Goal: Check status: Check status

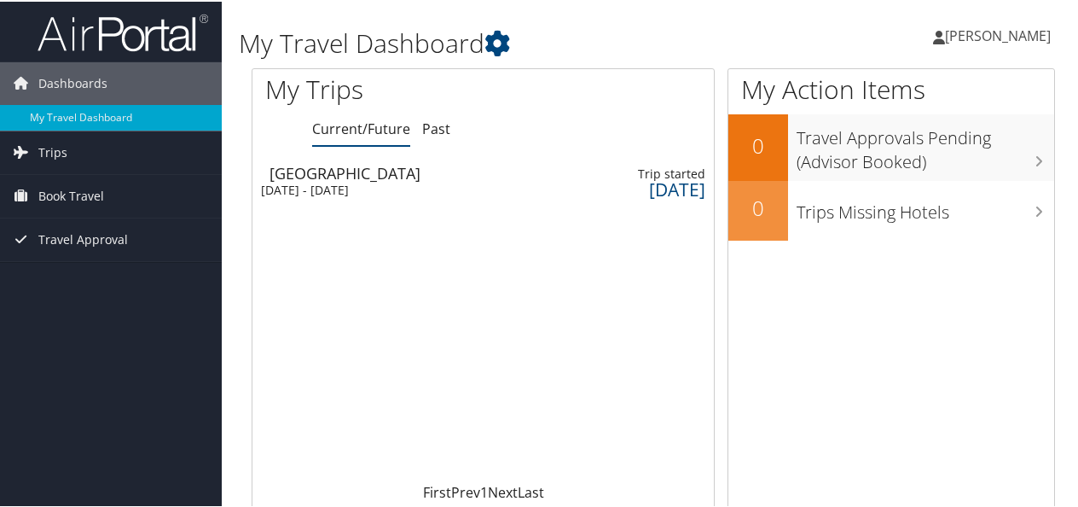
click at [334, 176] on div "Nashville" at bounding box center [402, 171] width 265 height 15
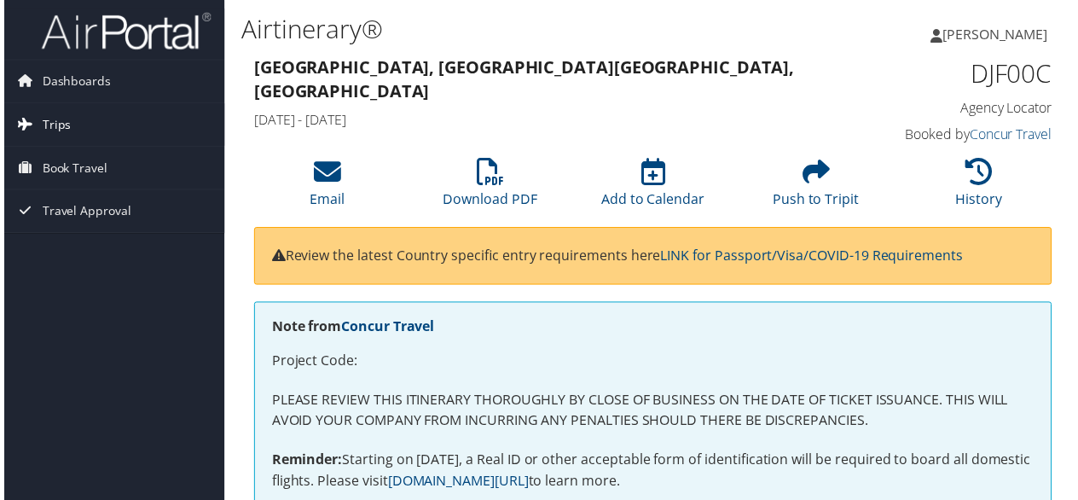
click at [48, 126] on span "Trips" at bounding box center [52, 125] width 29 height 43
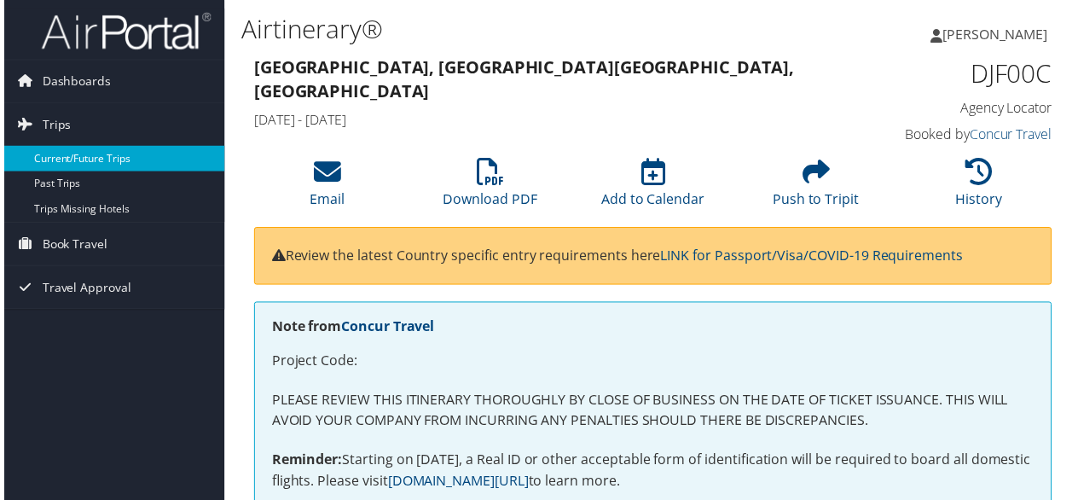
click at [49, 155] on link "Current/Future Trips" at bounding box center [111, 160] width 222 height 26
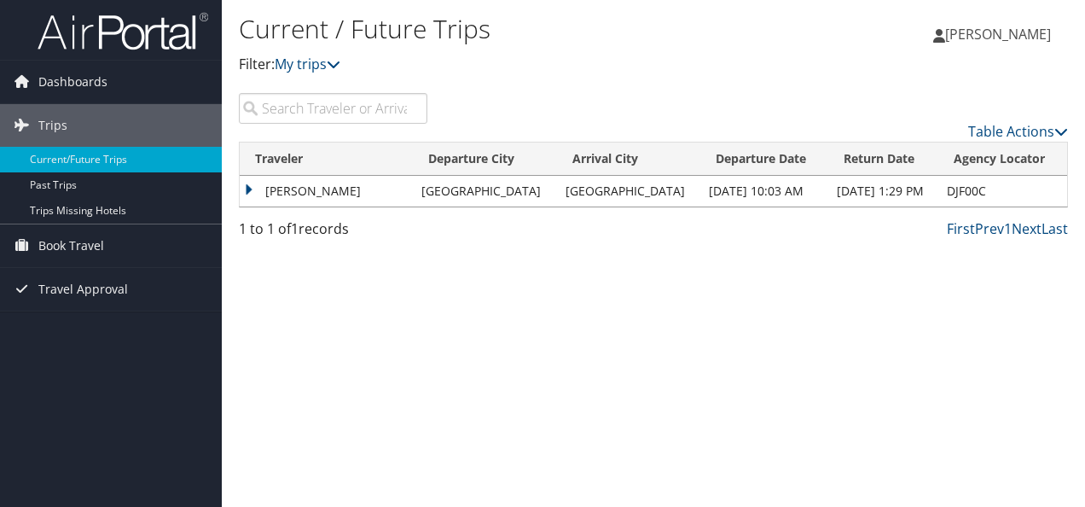
click at [305, 189] on td "[PERSON_NAME]" at bounding box center [326, 191] width 173 height 31
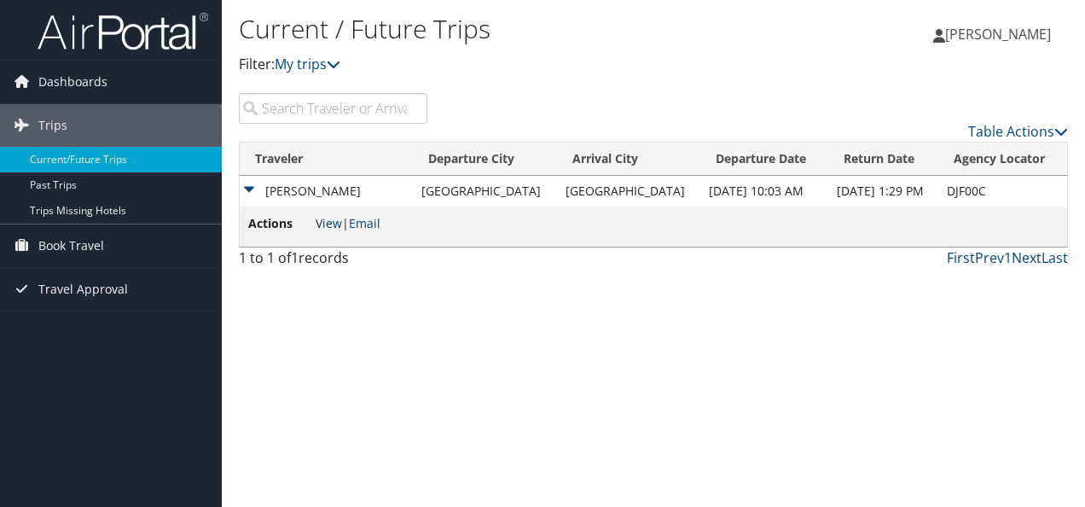
click at [334, 225] on link "View" at bounding box center [329, 223] width 26 height 16
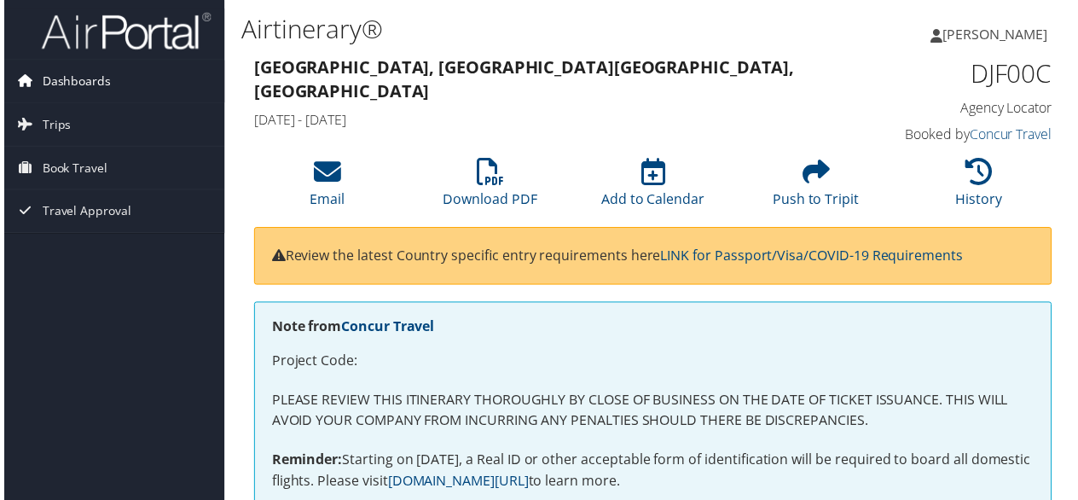
click at [55, 84] on span "Dashboards" at bounding box center [72, 82] width 69 height 43
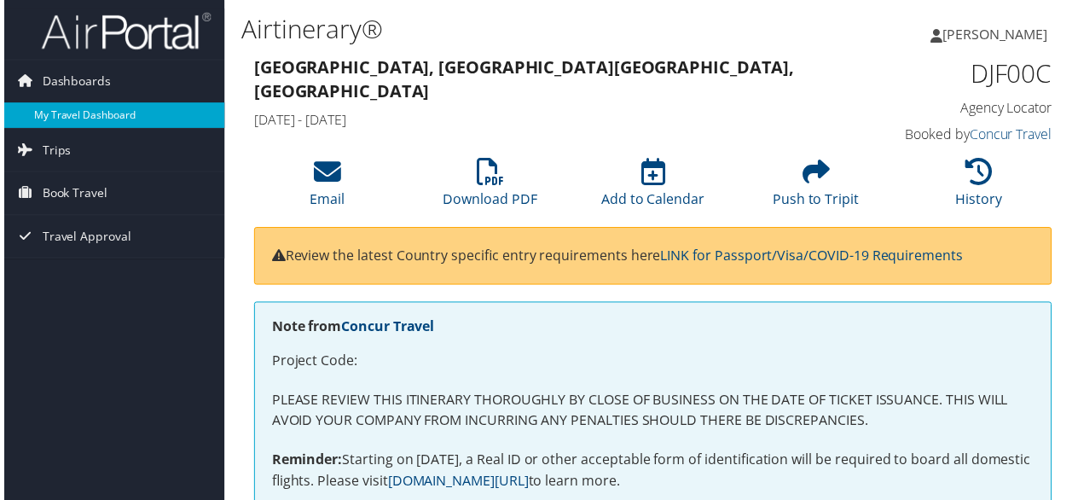
click at [55, 111] on link "My Travel Dashboard" at bounding box center [111, 116] width 222 height 26
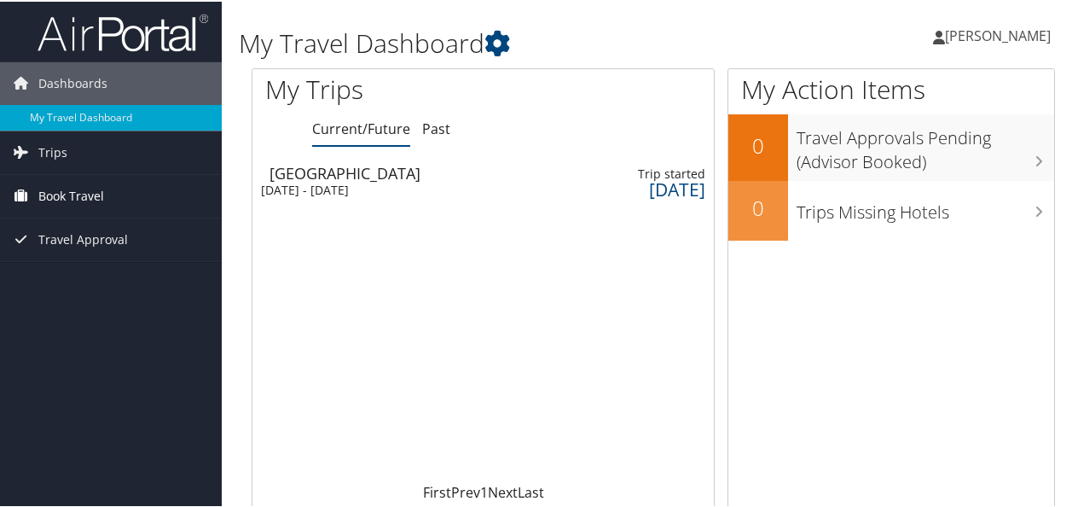
click at [49, 200] on span "Book Travel" at bounding box center [71, 194] width 66 height 43
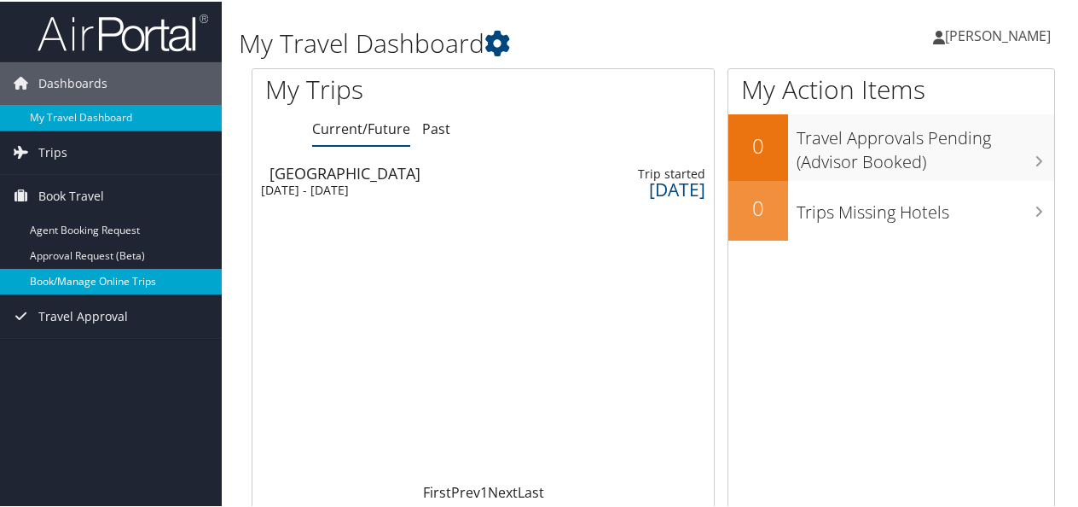
click at [49, 280] on link "Book/Manage Online Trips" at bounding box center [111, 280] width 222 height 26
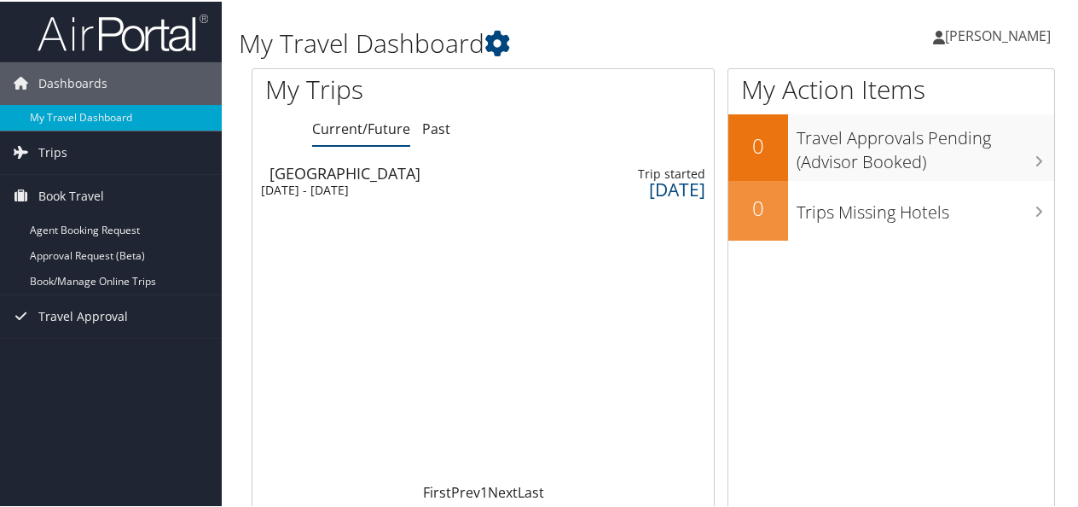
click at [351, 172] on div "Nashville" at bounding box center [402, 171] width 265 height 15
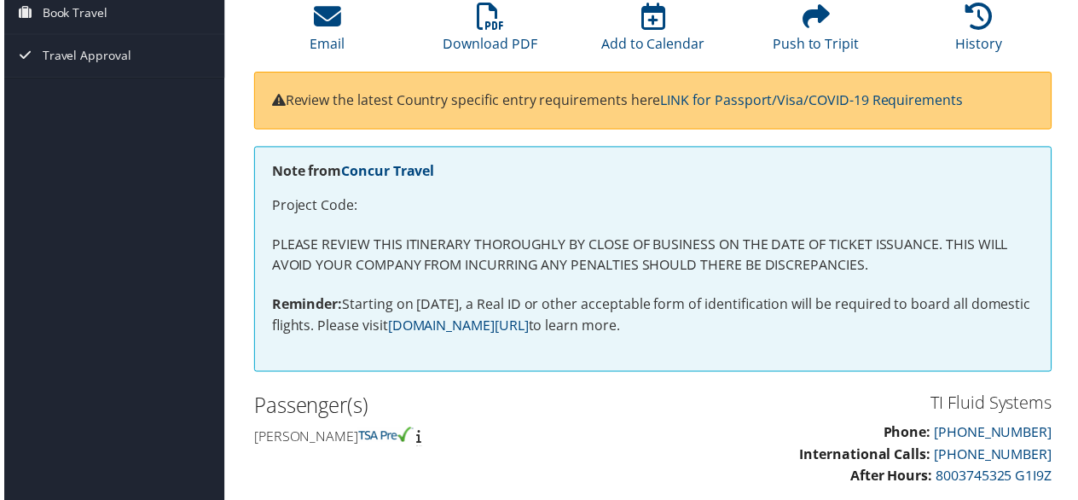
scroll to position [143, 0]
